Goal: Task Accomplishment & Management: Use online tool/utility

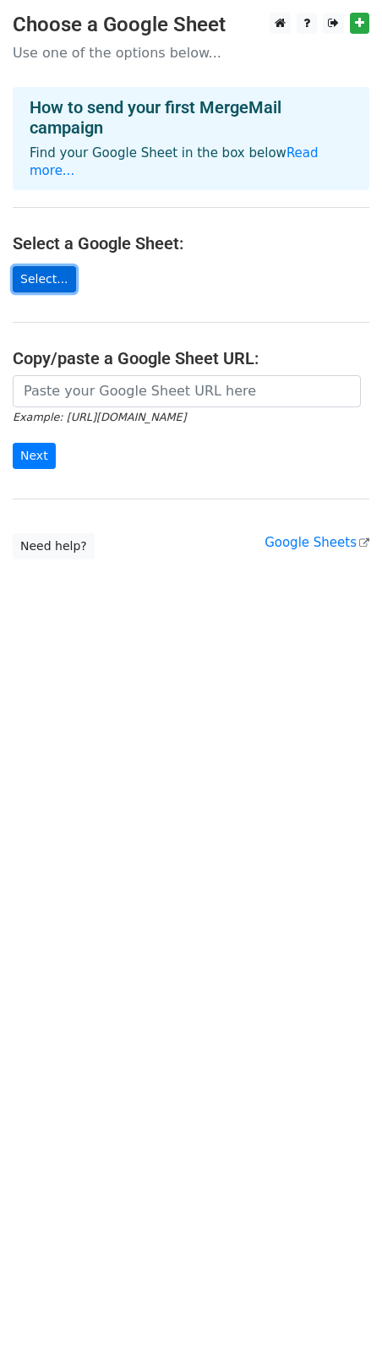
click at [32, 268] on link "Select..." at bounding box center [44, 279] width 63 height 26
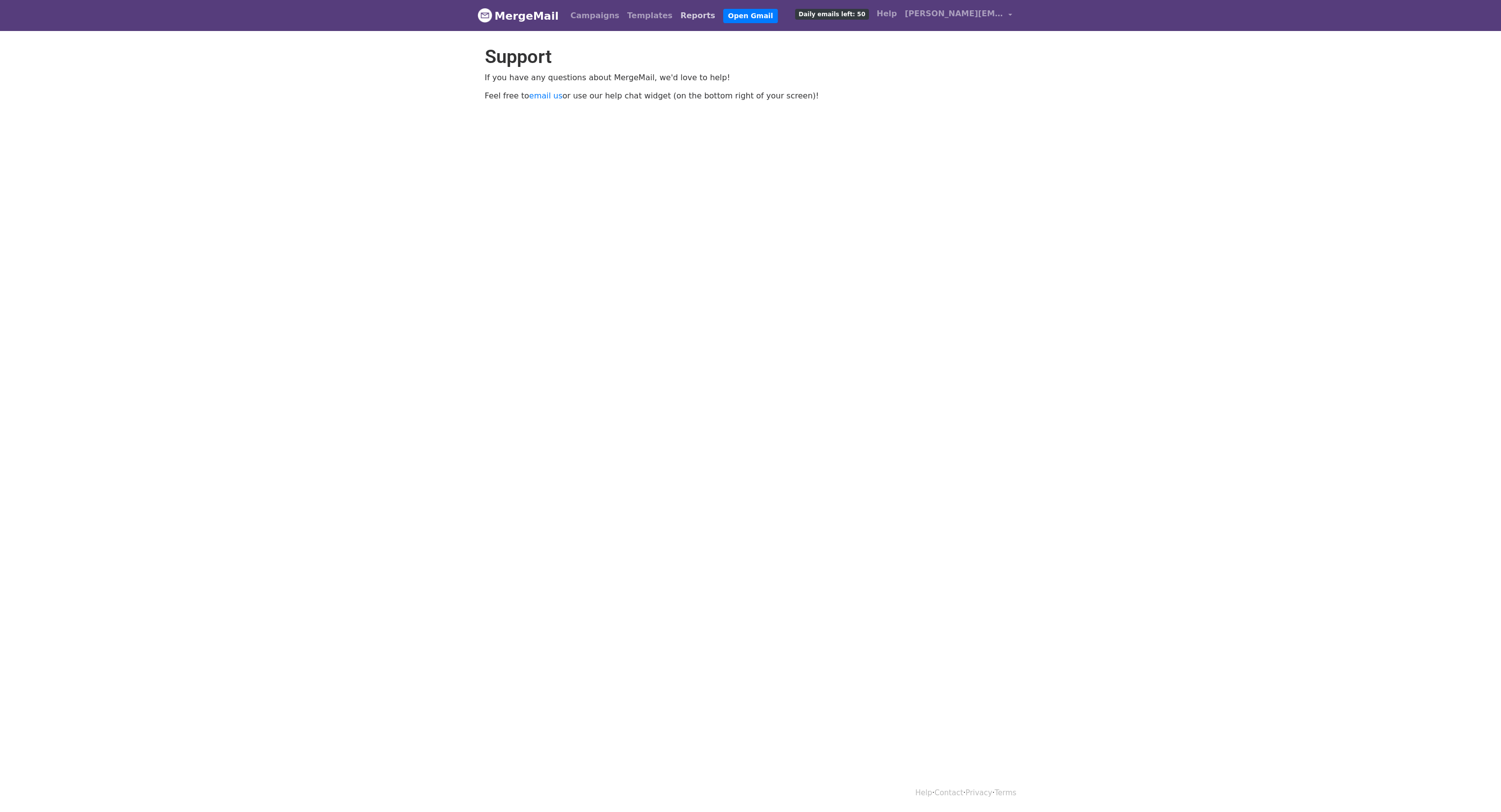
click at [676, 17] on link "Reports" at bounding box center [698, 16] width 43 height 20
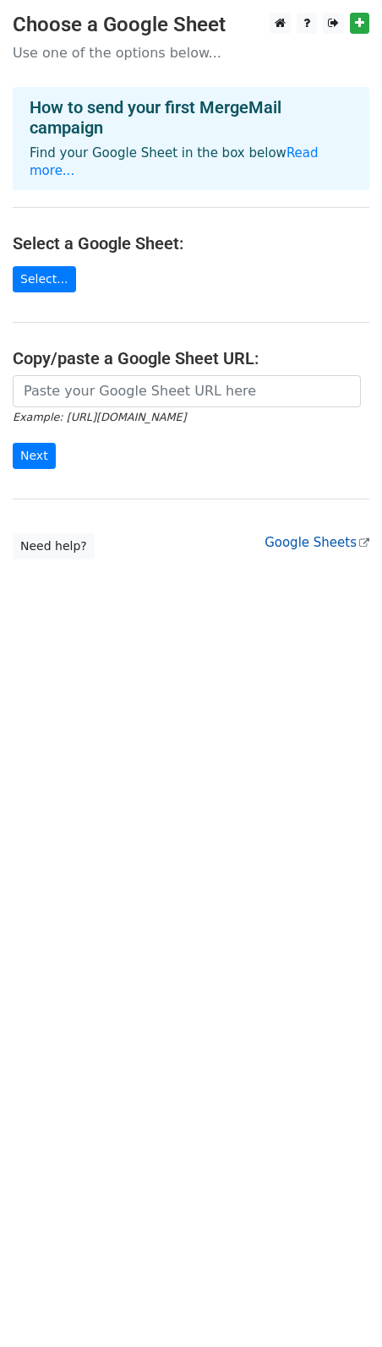
click at [304, 535] on link "Google Sheets" at bounding box center [316, 542] width 105 height 15
click at [363, 19] on icon at bounding box center [359, 23] width 9 height 12
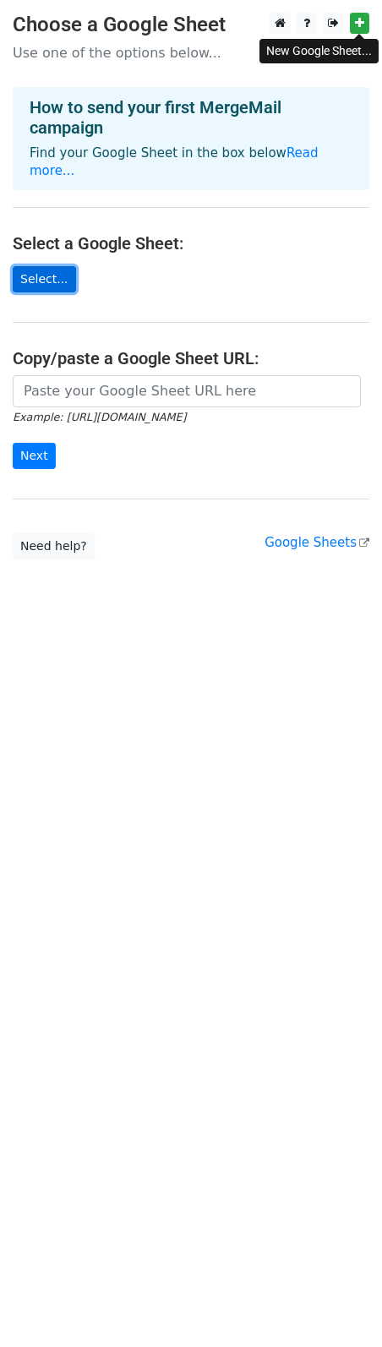
click at [38, 266] on link "Select..." at bounding box center [44, 279] width 63 height 26
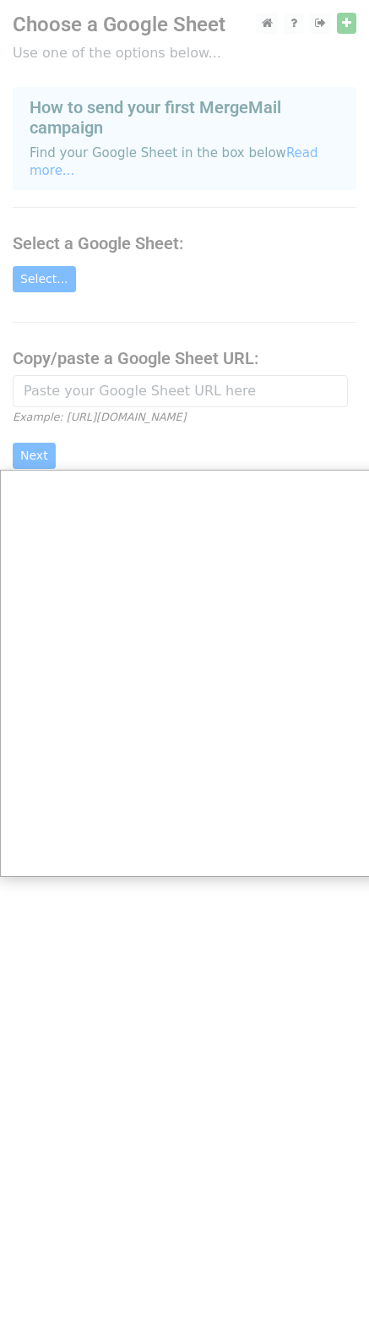
click at [41, 258] on div at bounding box center [191, 673] width 382 height 1347
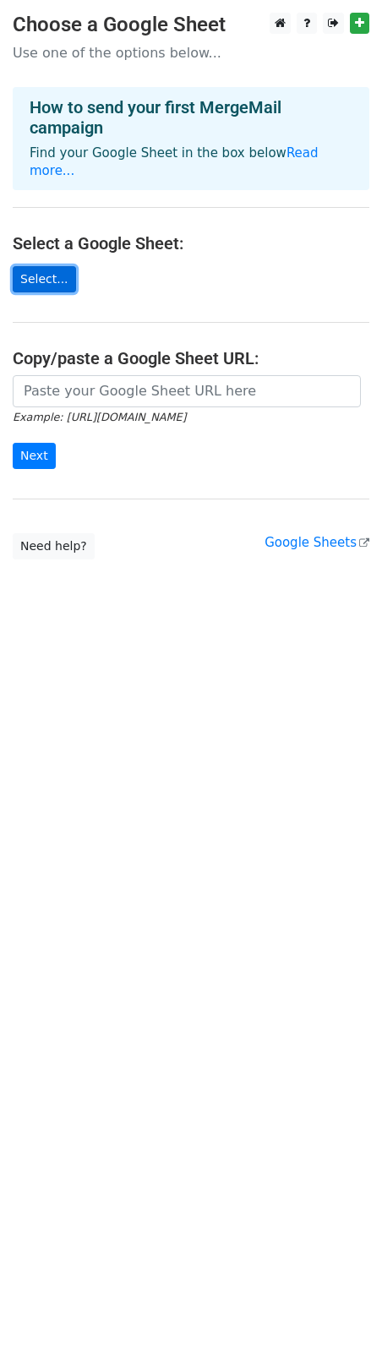
click at [34, 266] on link "Select..." at bounding box center [44, 279] width 63 height 26
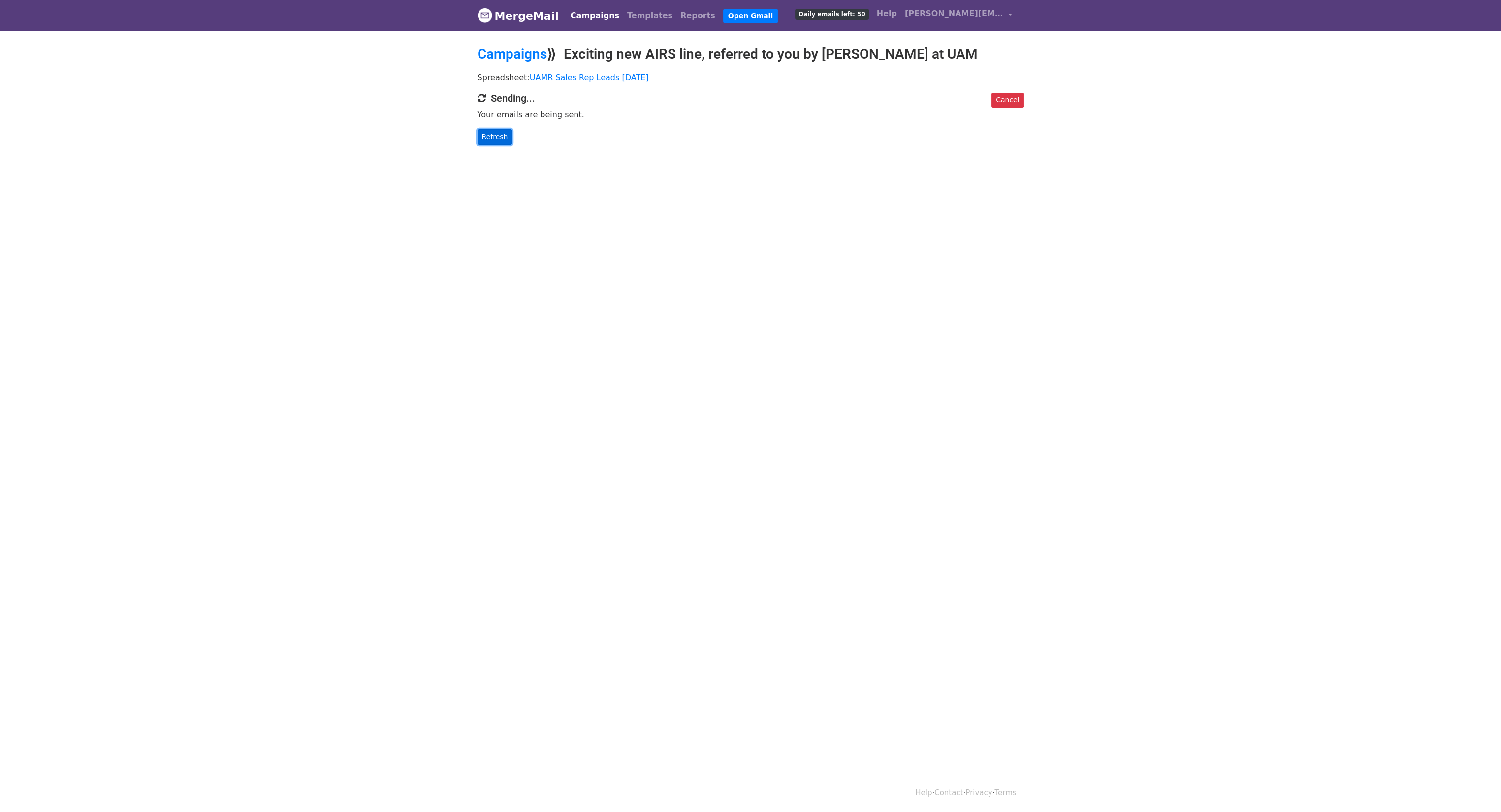
click at [492, 138] on link "Refresh" at bounding box center [495, 137] width 35 height 15
click at [589, 17] on link "Campaigns" at bounding box center [594, 16] width 57 height 20
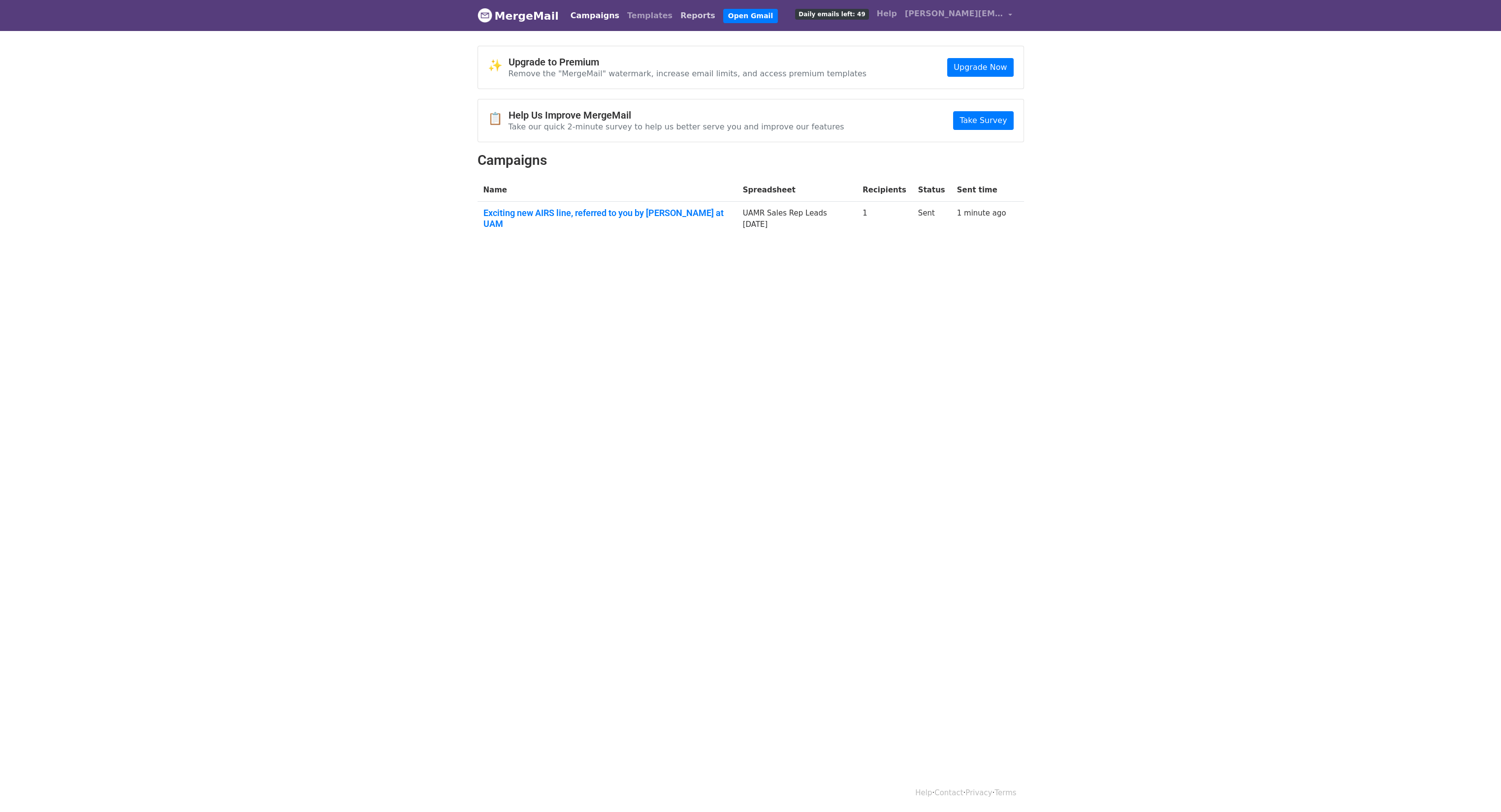
click at [676, 15] on link "Reports" at bounding box center [698, 16] width 43 height 20
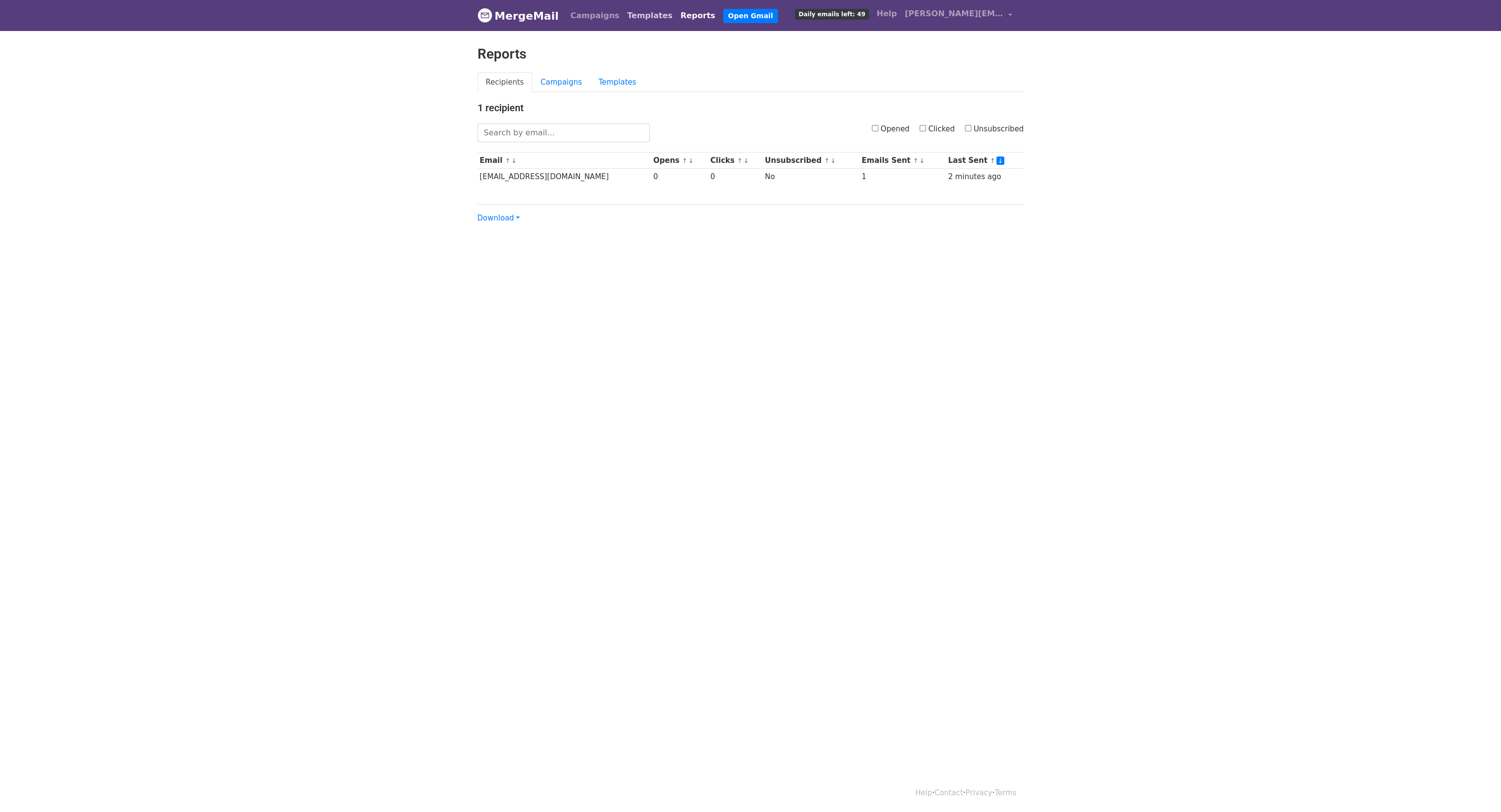
click at [623, 19] on link "Templates" at bounding box center [650, 16] width 53 height 20
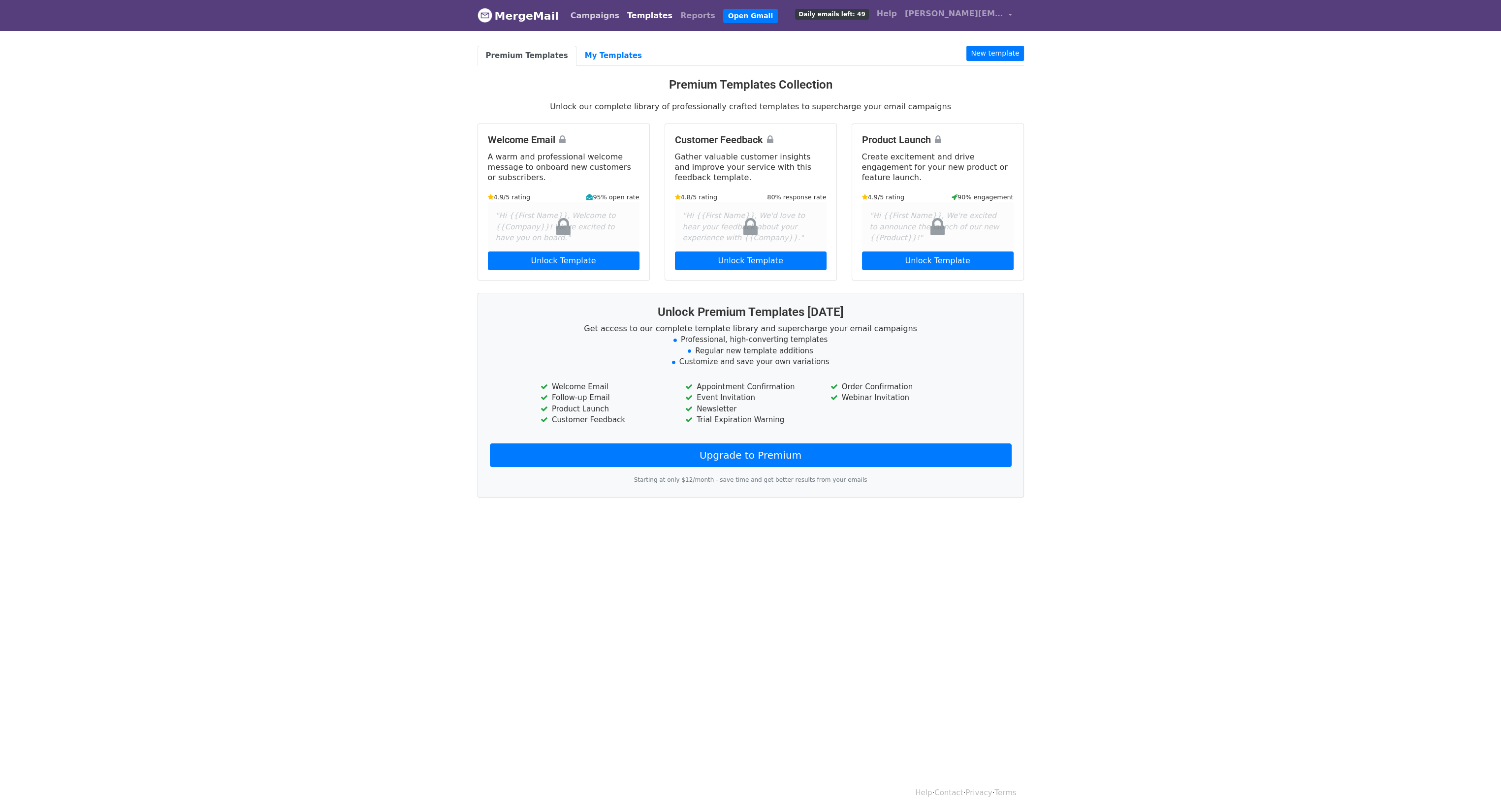
click at [582, 19] on link "Campaigns" at bounding box center [594, 16] width 57 height 20
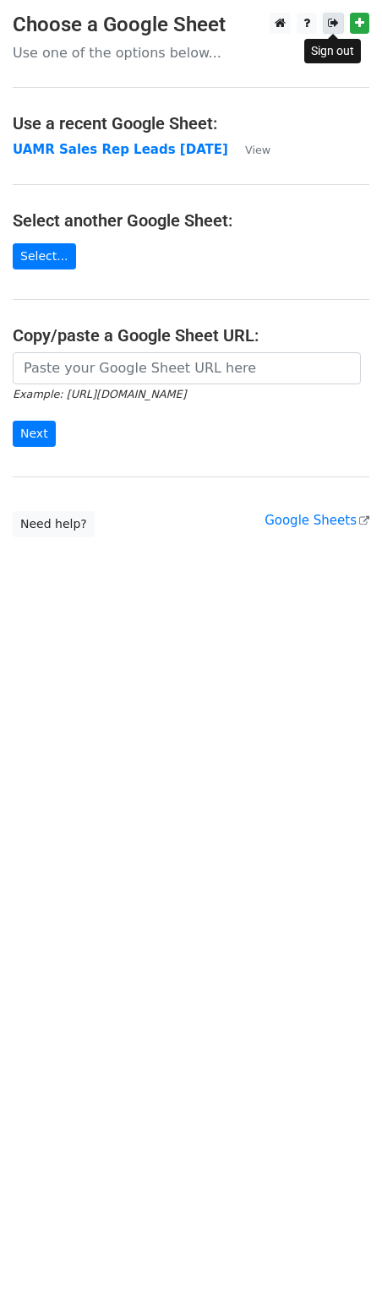
click at [331, 28] on icon at bounding box center [333, 23] width 11 height 12
click at [189, 771] on html "Choose a Google Sheet Use one of the options below... Use a recent Google Sheet…" at bounding box center [191, 653] width 382 height 1306
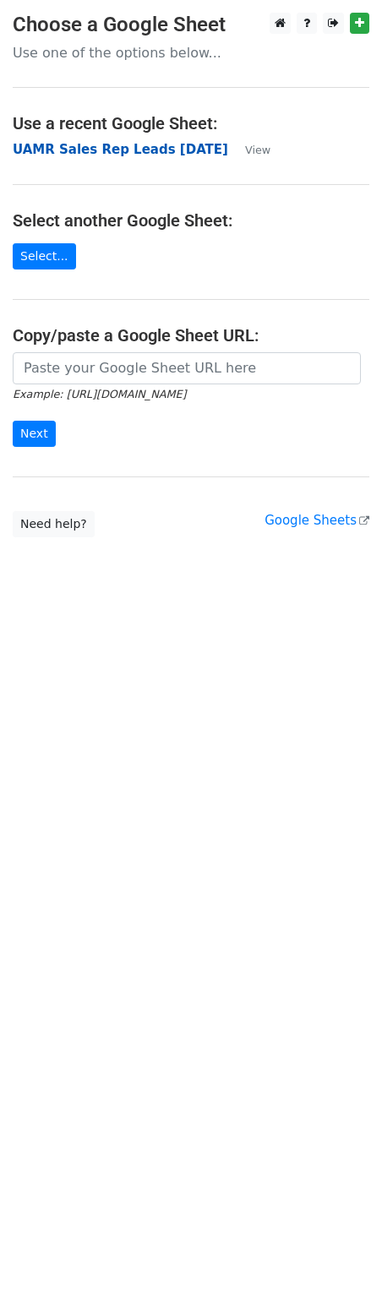
click at [162, 153] on strong "UAMR Sales Rep Leads [DATE]" at bounding box center [120, 149] width 215 height 15
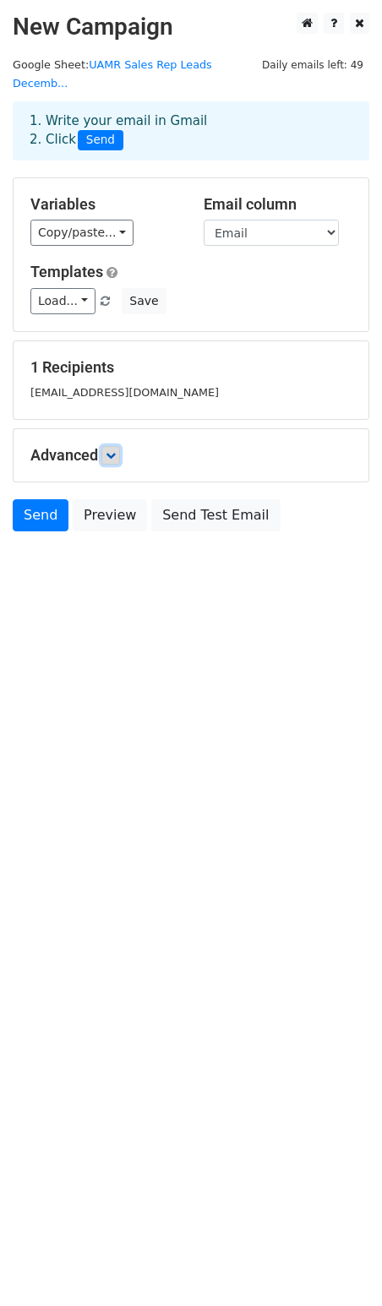
click at [110, 450] on icon at bounding box center [111, 455] width 10 height 10
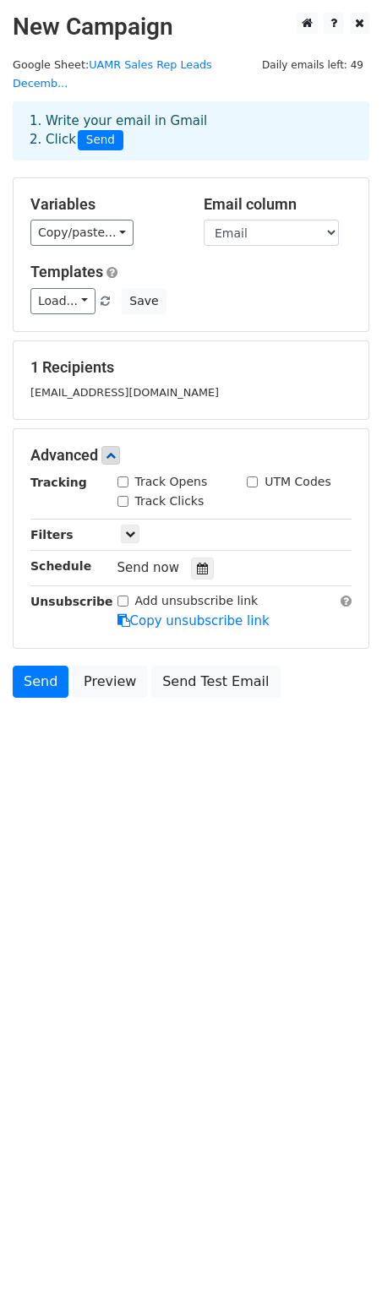
click at [124, 477] on input "Track Opens" at bounding box center [122, 482] width 11 height 11
checkbox input "true"
click at [121, 496] on input "Track Clicks" at bounding box center [122, 501] width 11 height 11
checkbox input "true"
click at [123, 596] on input "Add unsubscribe link" at bounding box center [122, 601] width 11 height 11
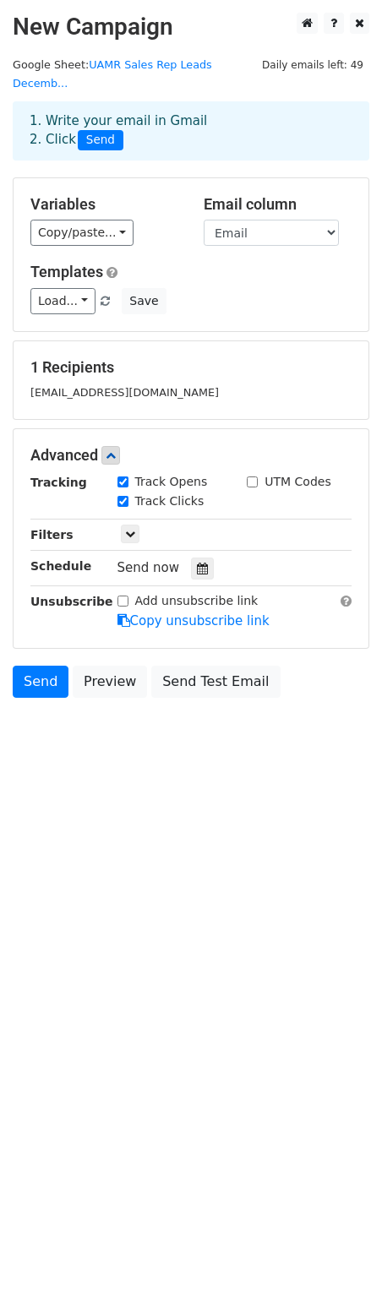
checkbox input "true"
click at [108, 220] on link "Copy/paste..." at bounding box center [81, 233] width 103 height 26
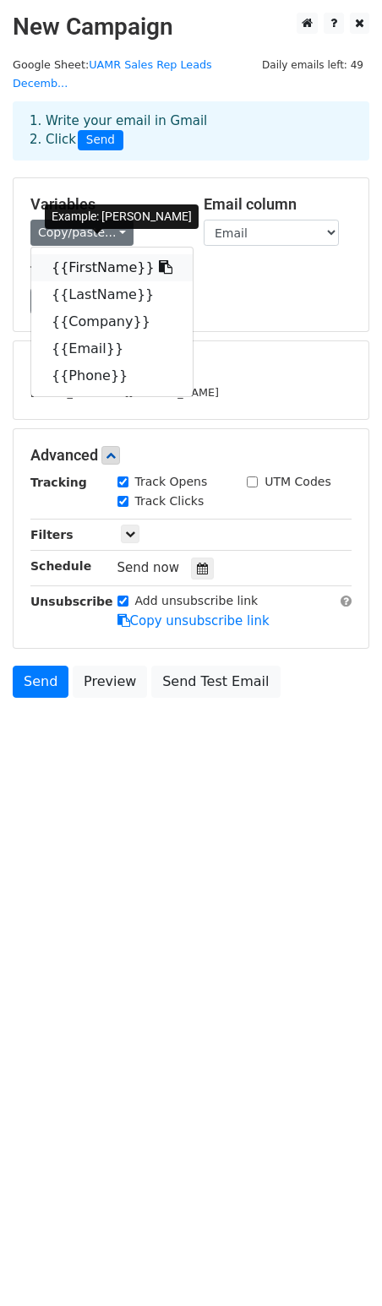
click at [52, 254] on link "{{FirstName}}" at bounding box center [111, 267] width 161 height 27
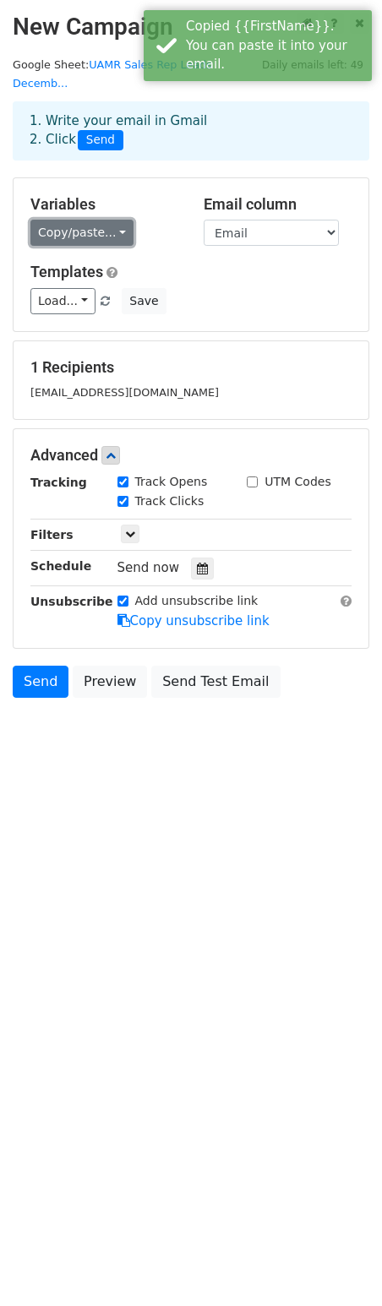
click at [108, 220] on link "Copy/paste..." at bounding box center [81, 233] width 103 height 26
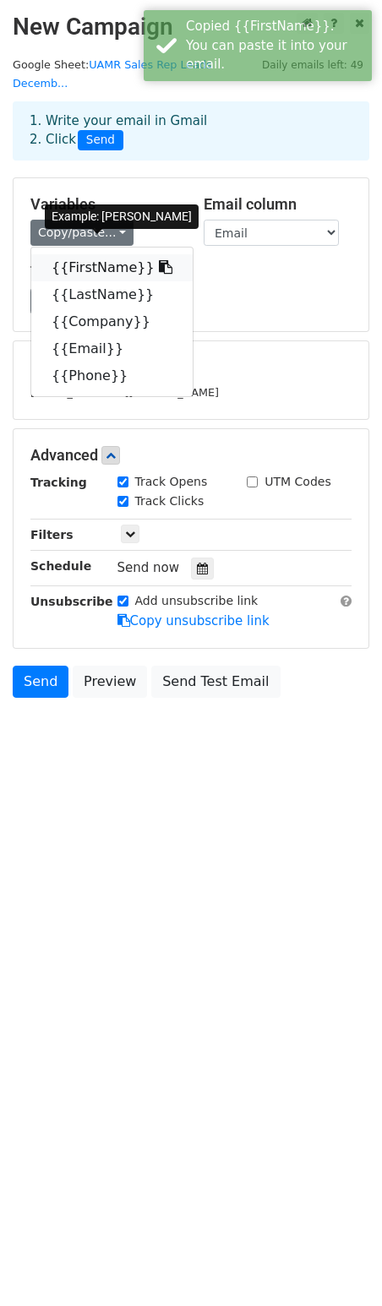
click at [100, 256] on link "{{FirstName}}" at bounding box center [111, 267] width 161 height 27
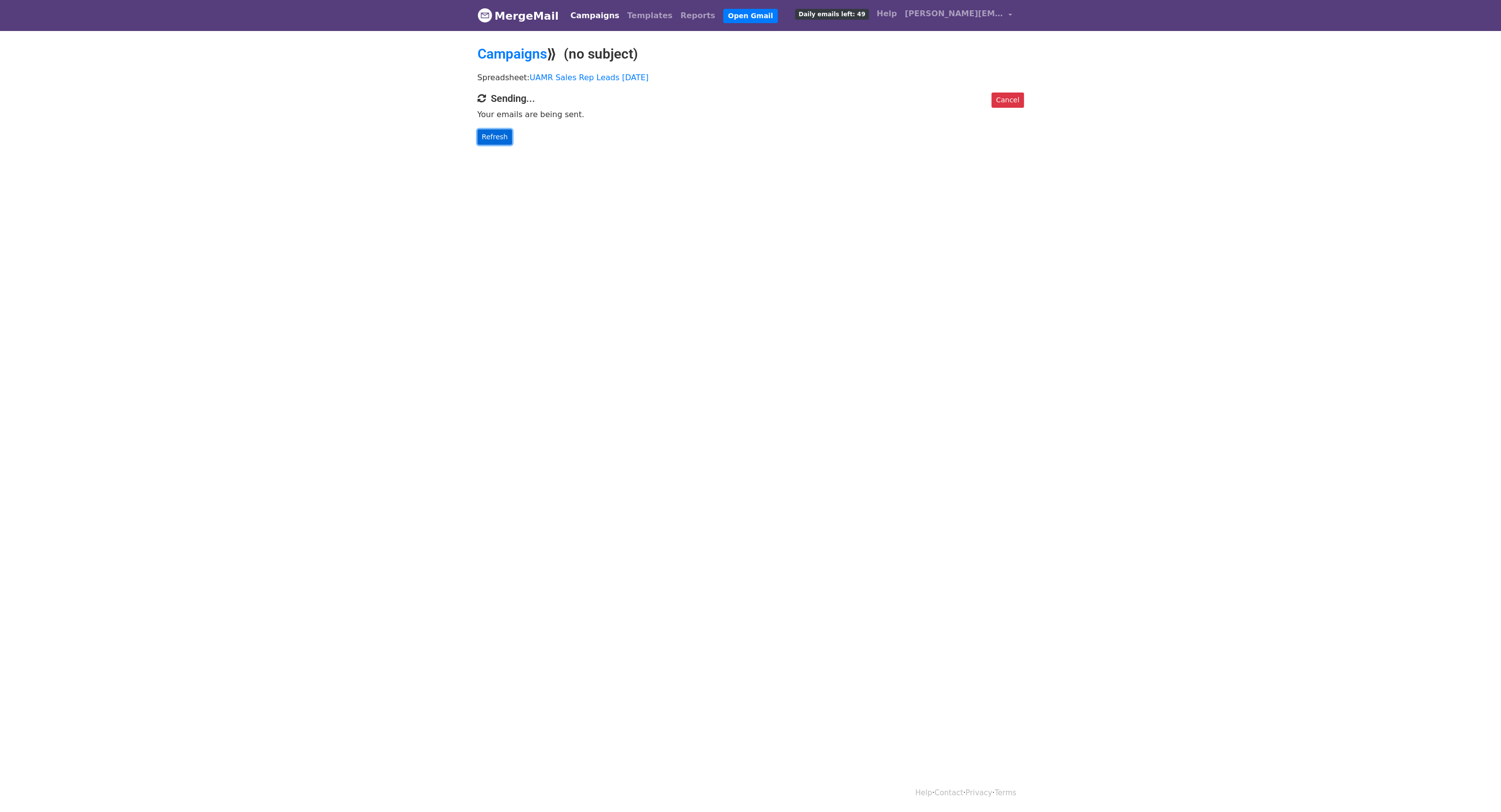
click at [498, 139] on link "Refresh" at bounding box center [495, 137] width 35 height 15
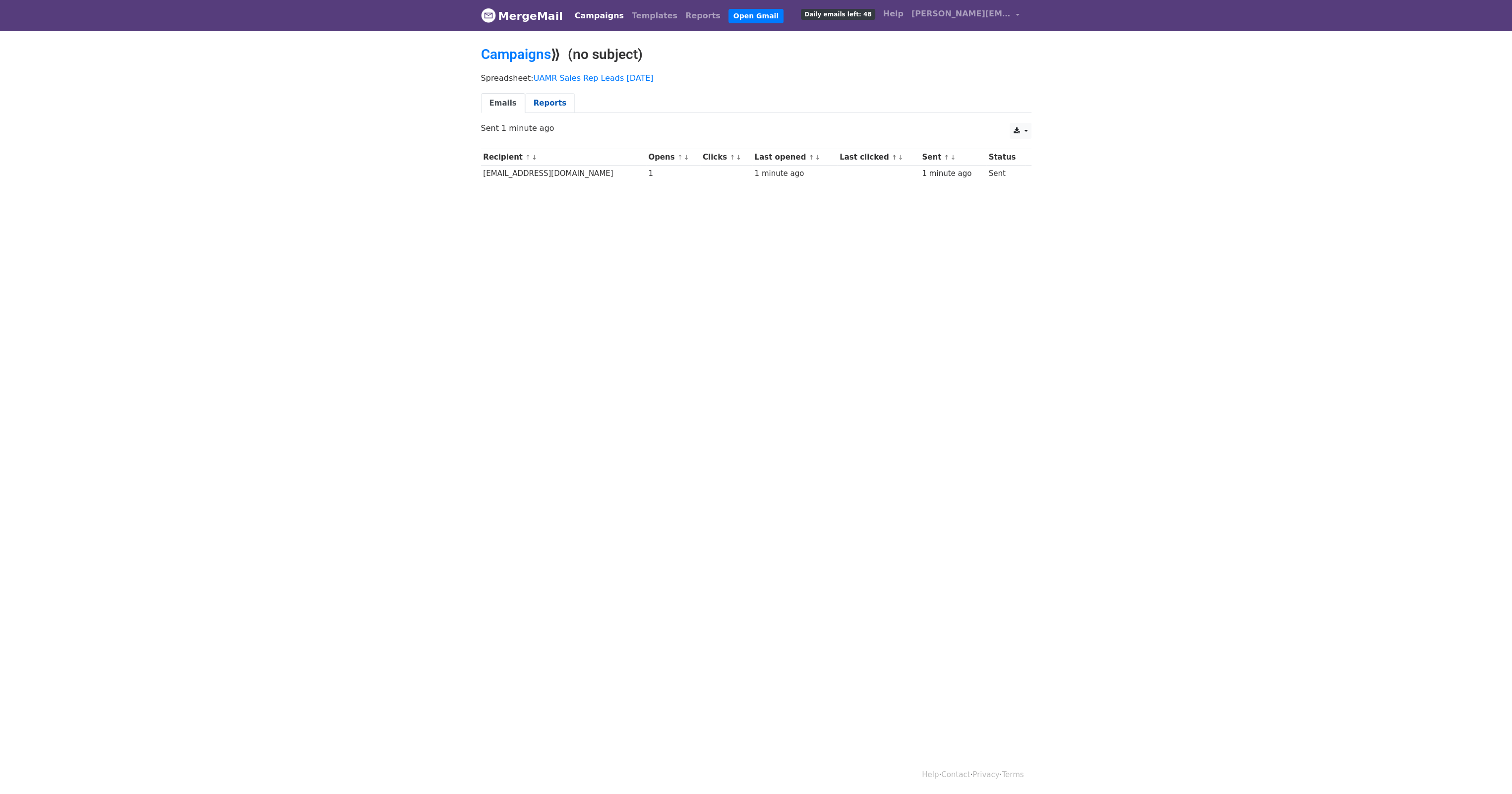
click at [536, 103] on link "Reports" at bounding box center [550, 103] width 49 height 21
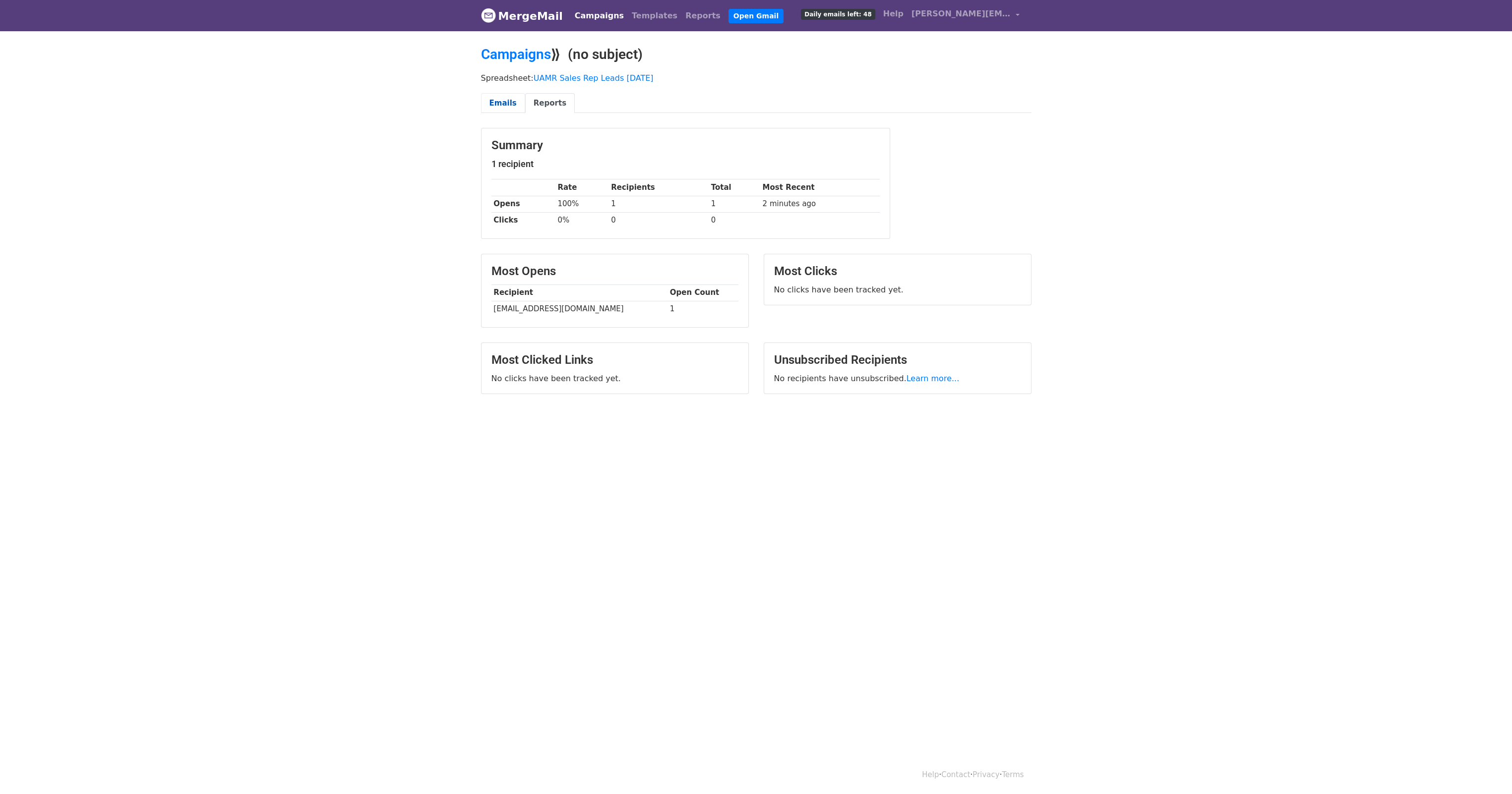
click at [511, 107] on link "Emails" at bounding box center [503, 103] width 44 height 21
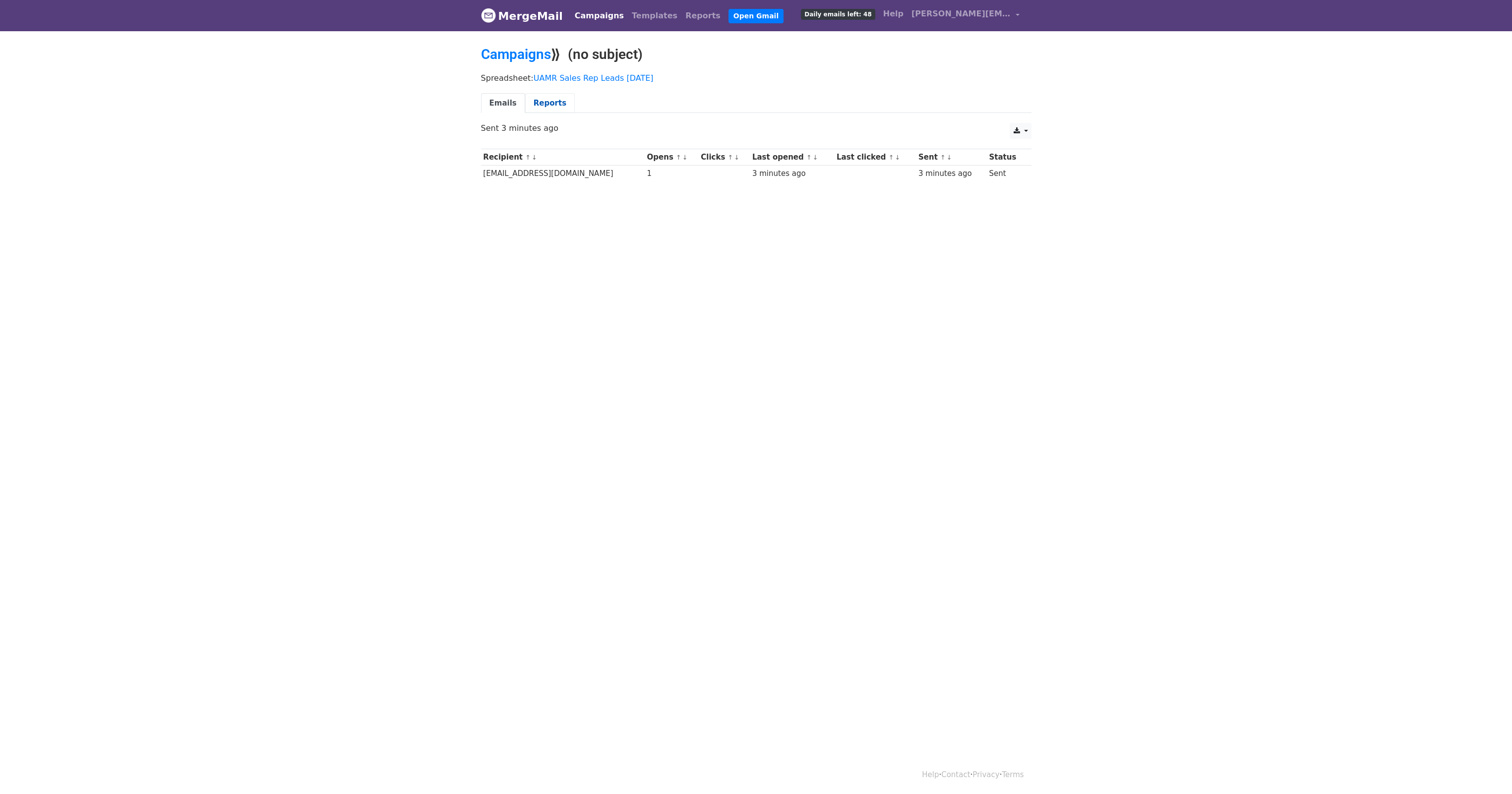
click at [544, 105] on link "Reports" at bounding box center [550, 103] width 49 height 21
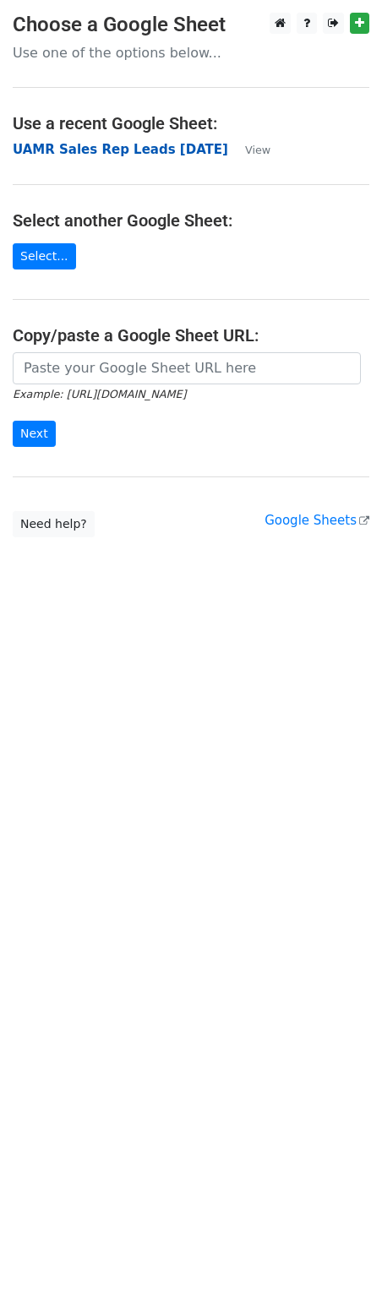
click at [152, 145] on strong "UAMR Sales Rep Leads [DATE]" at bounding box center [120, 149] width 215 height 15
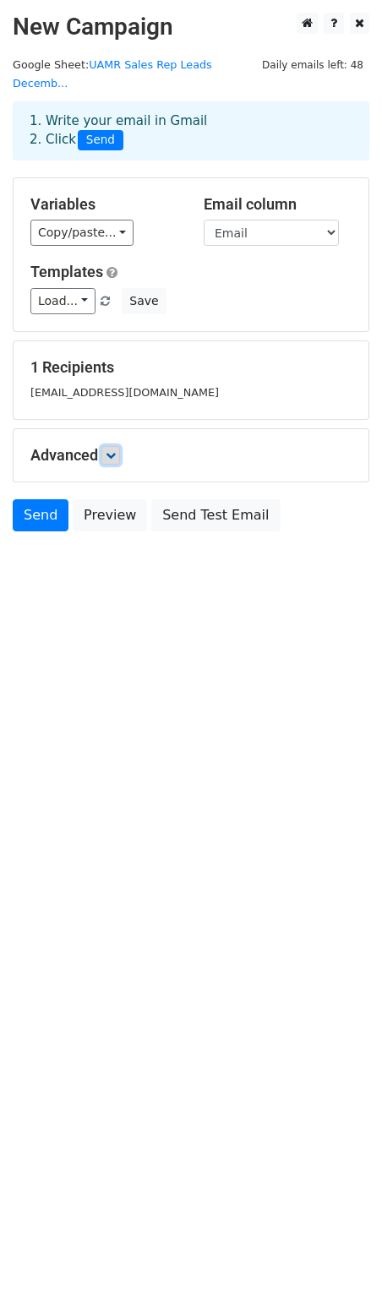
click at [112, 450] on icon at bounding box center [111, 455] width 10 height 10
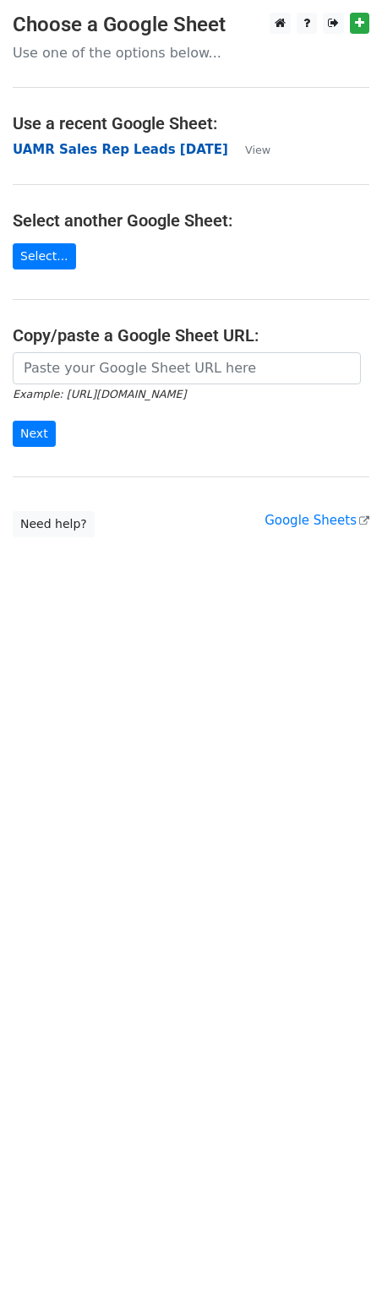
click at [159, 154] on strong "UAMR Sales Rep Leads December 2024" at bounding box center [120, 149] width 215 height 15
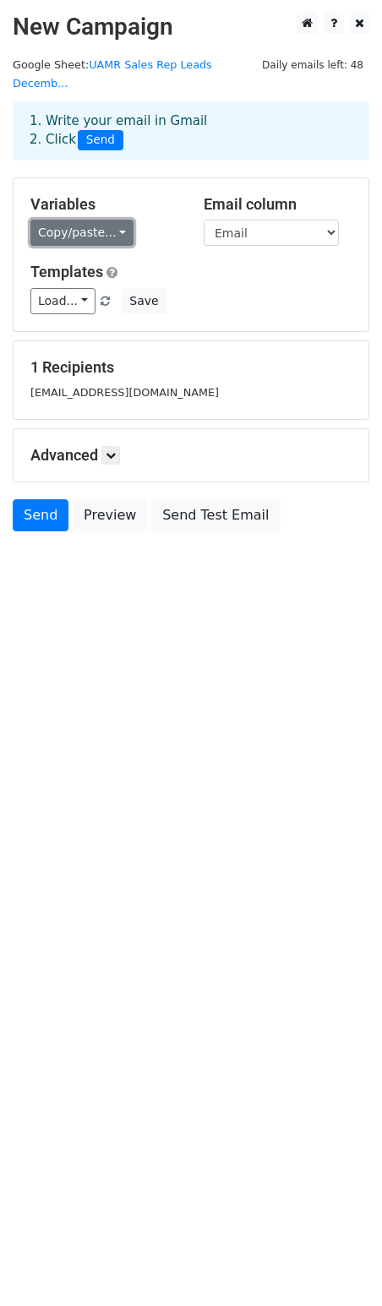
click at [119, 220] on link "Copy/paste..." at bounding box center [81, 233] width 103 height 26
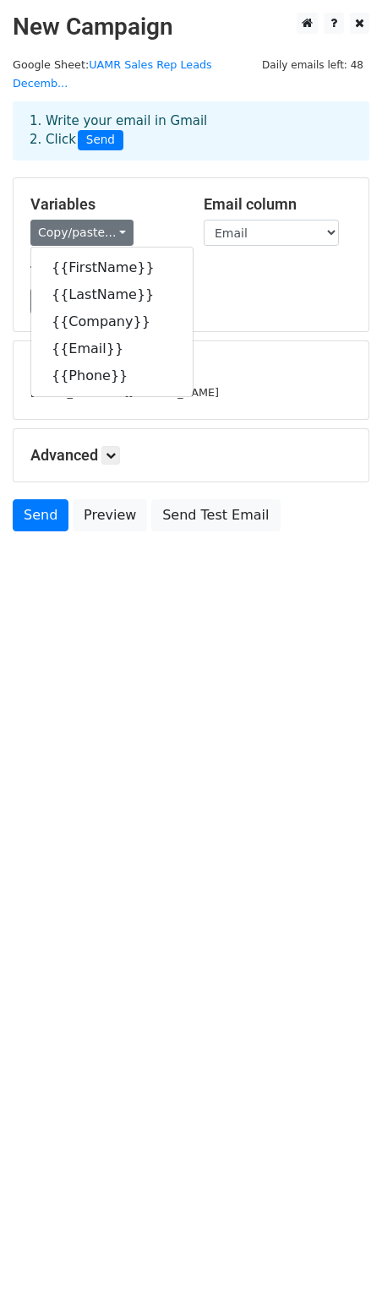
click at [281, 291] on div "Load... No templates saved Save" at bounding box center [191, 301] width 346 height 26
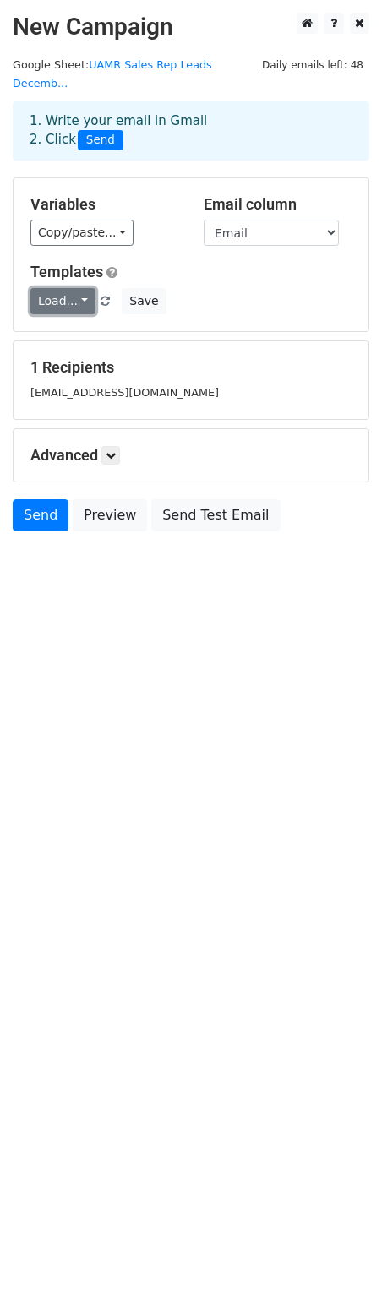
click at [79, 288] on link "Load..." at bounding box center [62, 301] width 65 height 26
click at [217, 263] on h5 "Templates" at bounding box center [190, 272] width 321 height 19
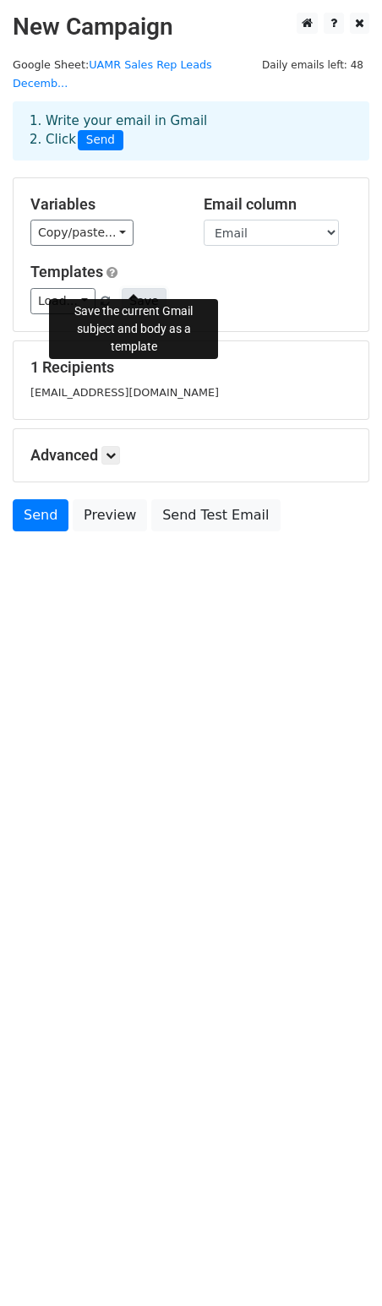
click at [136, 288] on button "Save" at bounding box center [144, 301] width 44 height 26
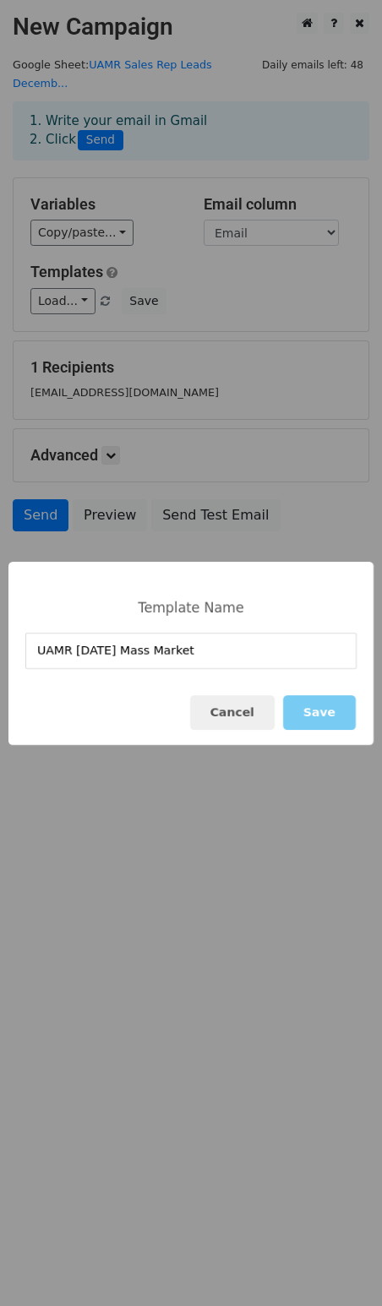
type input "UAMR [DATE] Mass Market"
click at [317, 717] on button "Save" at bounding box center [319, 712] width 73 height 35
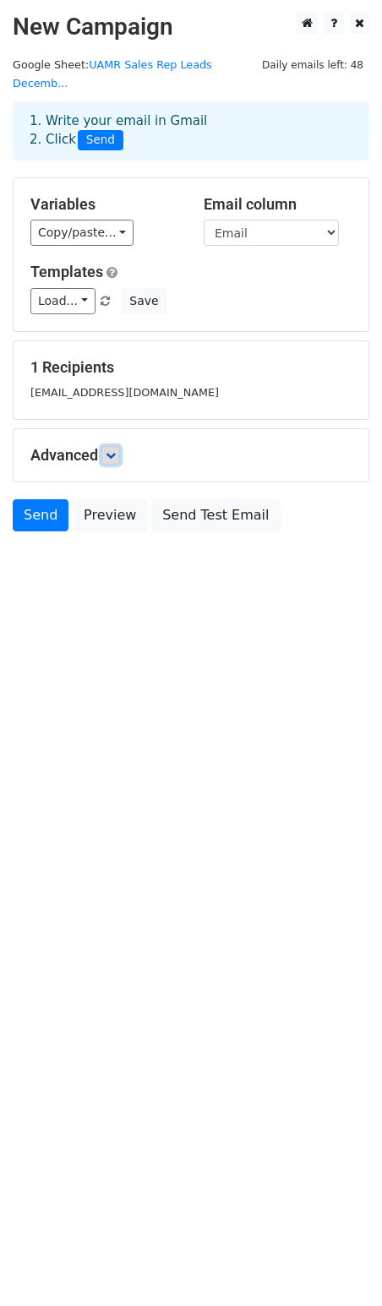
click at [116, 450] on icon at bounding box center [111, 455] width 10 height 10
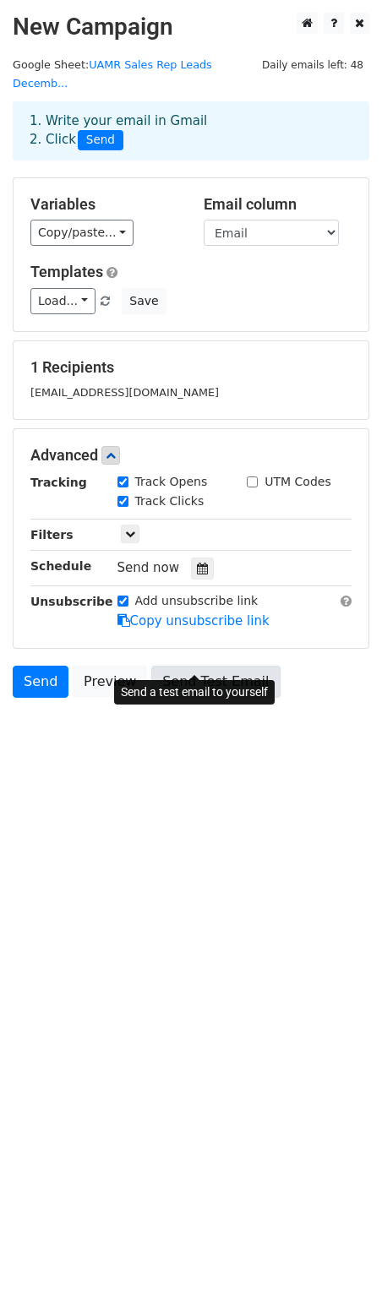
click at [166, 666] on link "Send Test Email" at bounding box center [215, 682] width 128 height 32
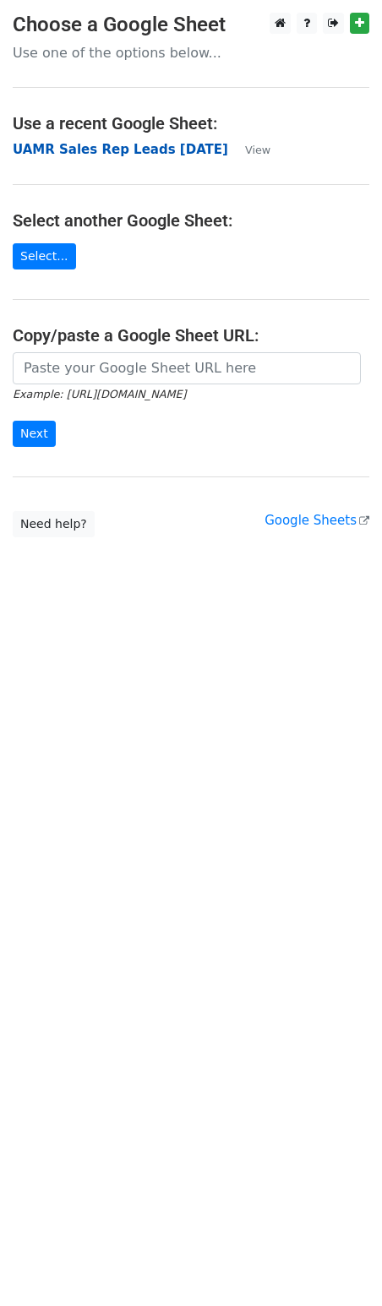
click at [142, 151] on strong "UAMR Sales Rep Leads [DATE]" at bounding box center [120, 149] width 215 height 15
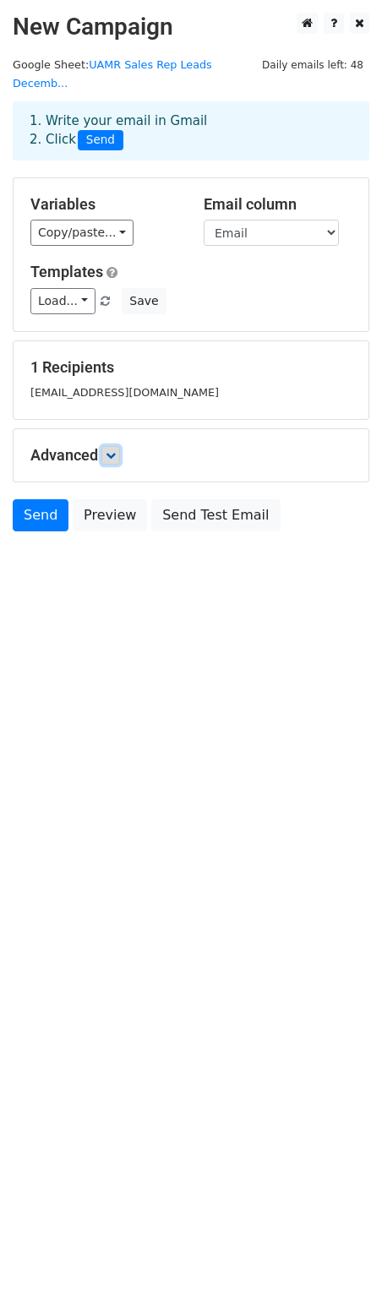
click at [115, 450] on icon at bounding box center [111, 455] width 10 height 10
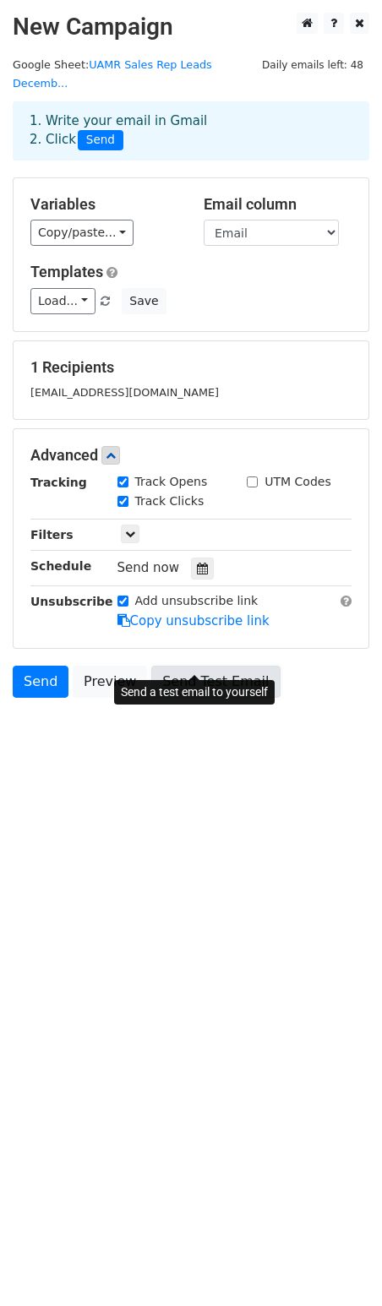
click at [181, 666] on link "Send Test Email" at bounding box center [215, 682] width 128 height 32
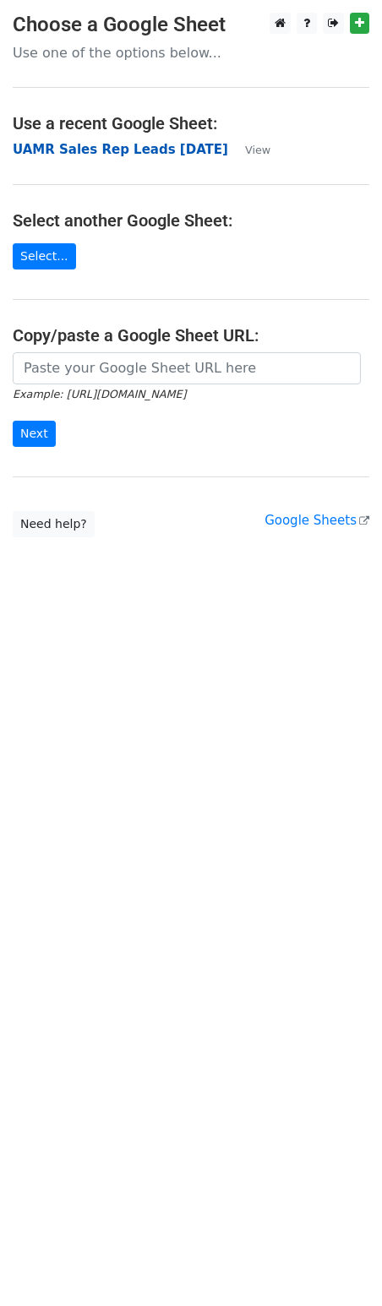
click at [172, 147] on strong "UAMR Sales Rep Leads December 2024" at bounding box center [120, 149] width 215 height 15
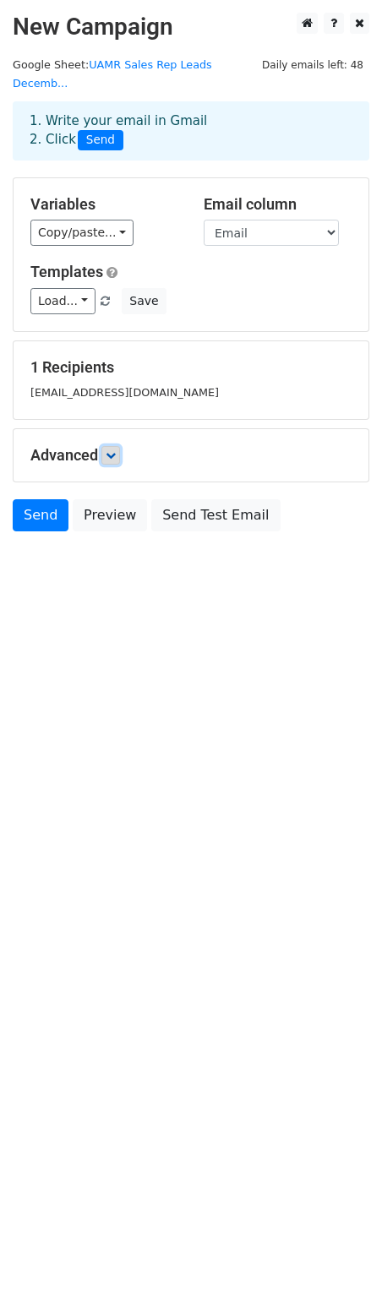
click at [112, 450] on icon at bounding box center [111, 455] width 10 height 10
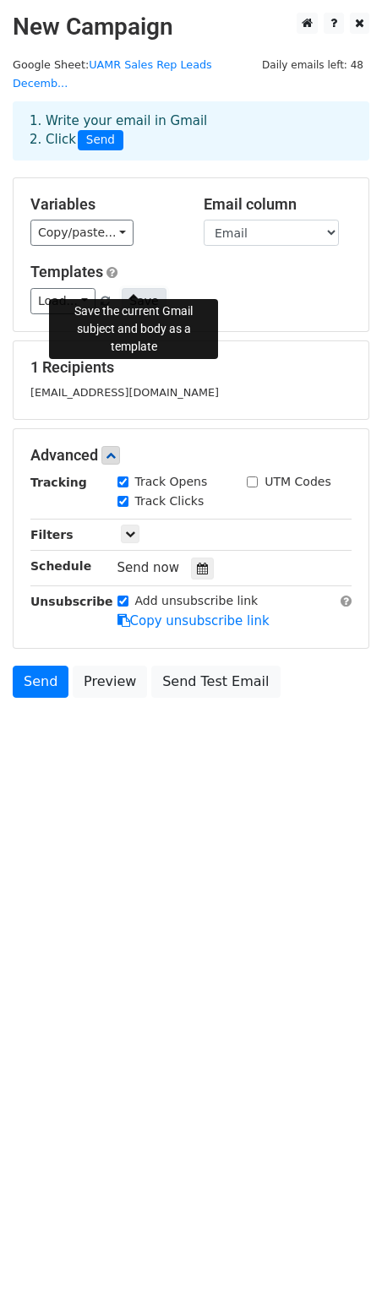
click at [123, 288] on button "Save" at bounding box center [144, 301] width 44 height 26
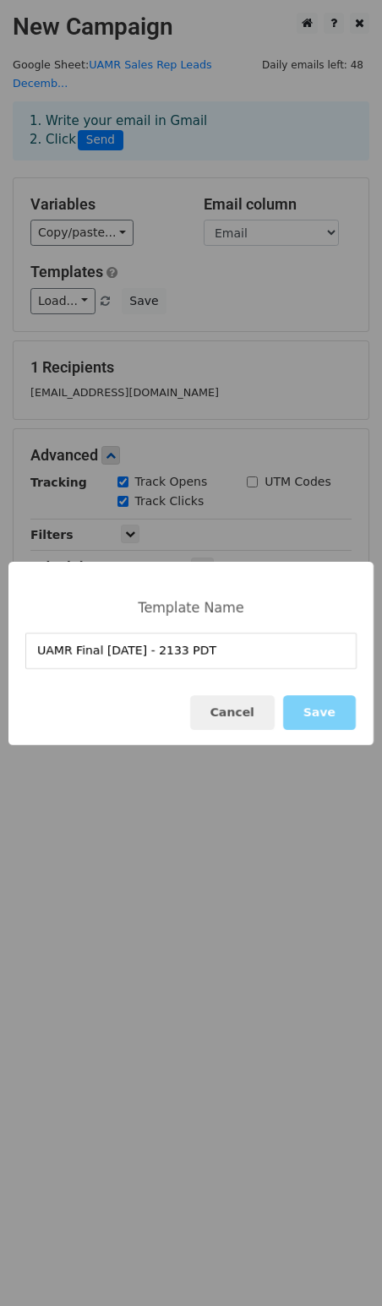
drag, startPoint x: 76, startPoint y: 656, endPoint x: 84, endPoint y: 651, distance: 10.3
click at [76, 654] on input "UAMR Final 2025-08-27 - 2133 PDT" at bounding box center [190, 651] width 331 height 36
type input "UAMR December 2024 Final 2025-08-27 - 2133 PDT"
click at [329, 711] on button "Save" at bounding box center [319, 712] width 73 height 35
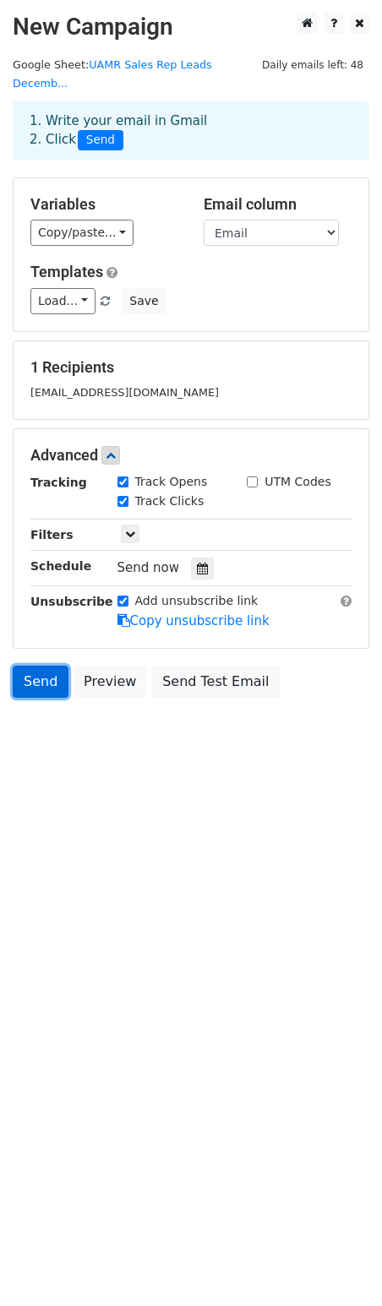
click at [45, 666] on link "Send" at bounding box center [41, 682] width 56 height 32
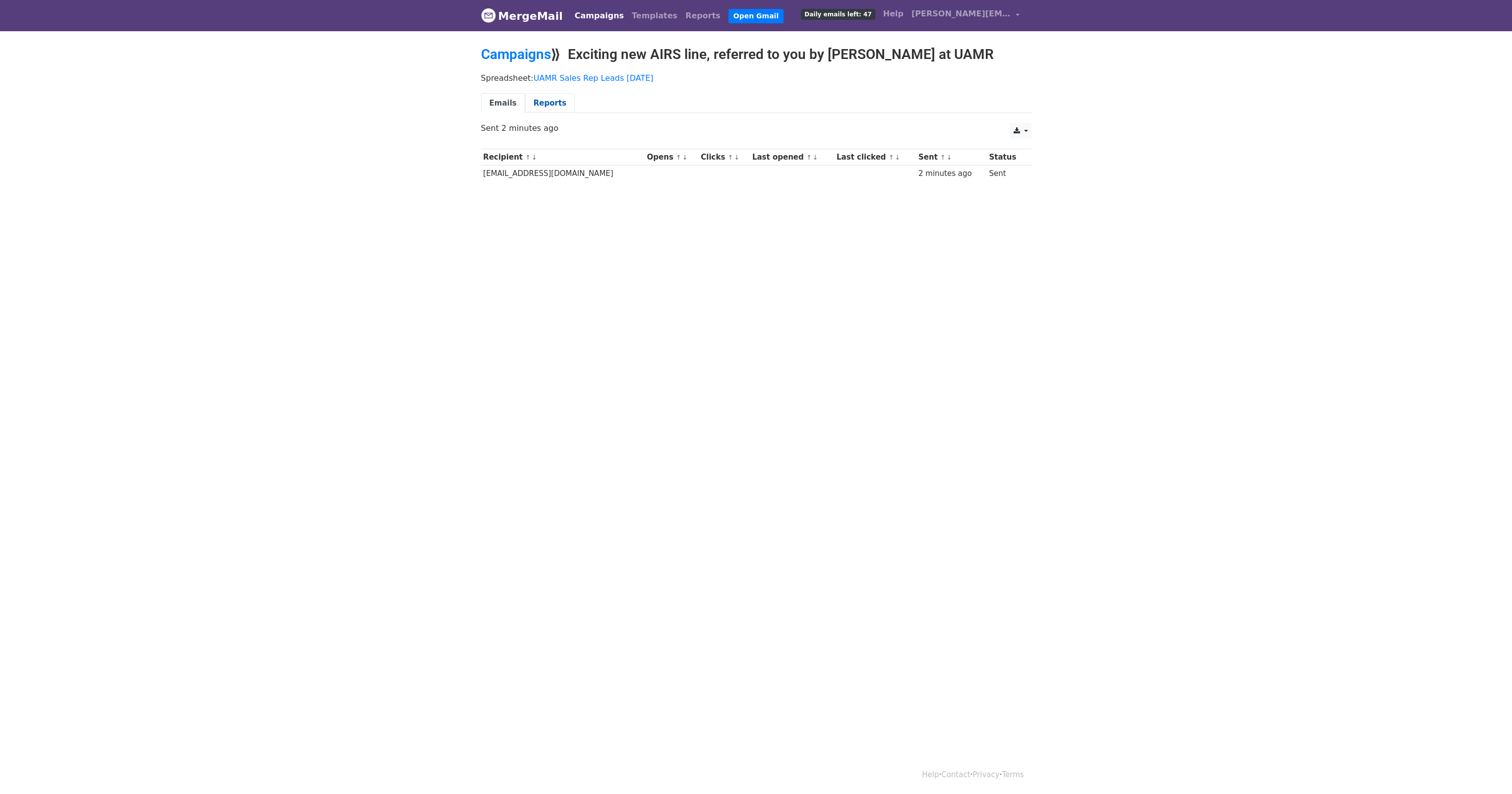
click at [539, 107] on link "Reports" at bounding box center [550, 103] width 49 height 21
